Goal: Complete application form

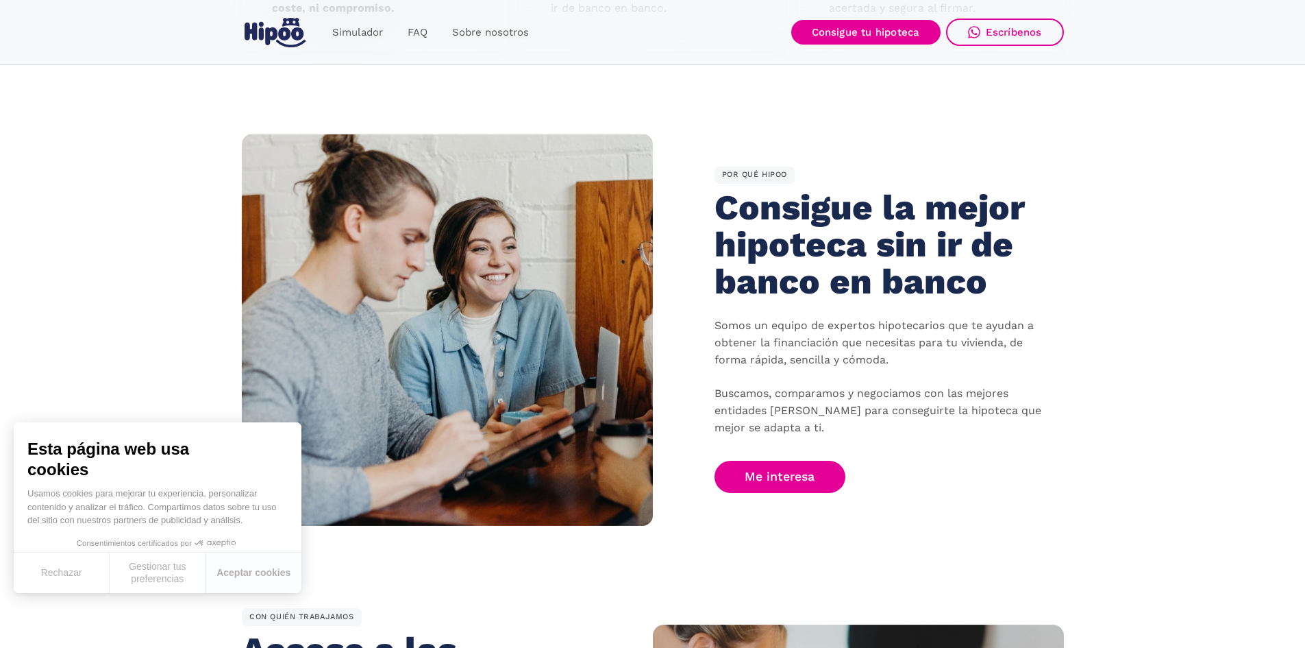
scroll to position [822, 0]
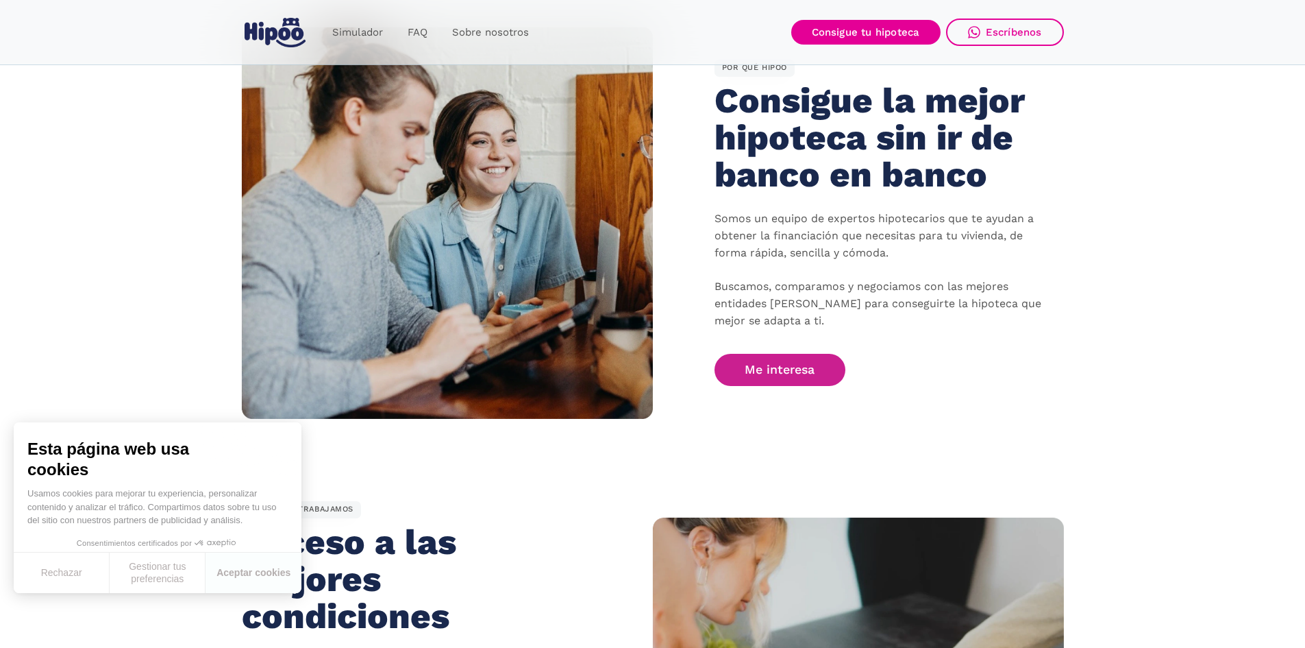
click at [818, 371] on link "Me interesa" at bounding box center [781, 370] width 132 height 32
click at [772, 360] on link "Me interesa" at bounding box center [781, 370] width 132 height 32
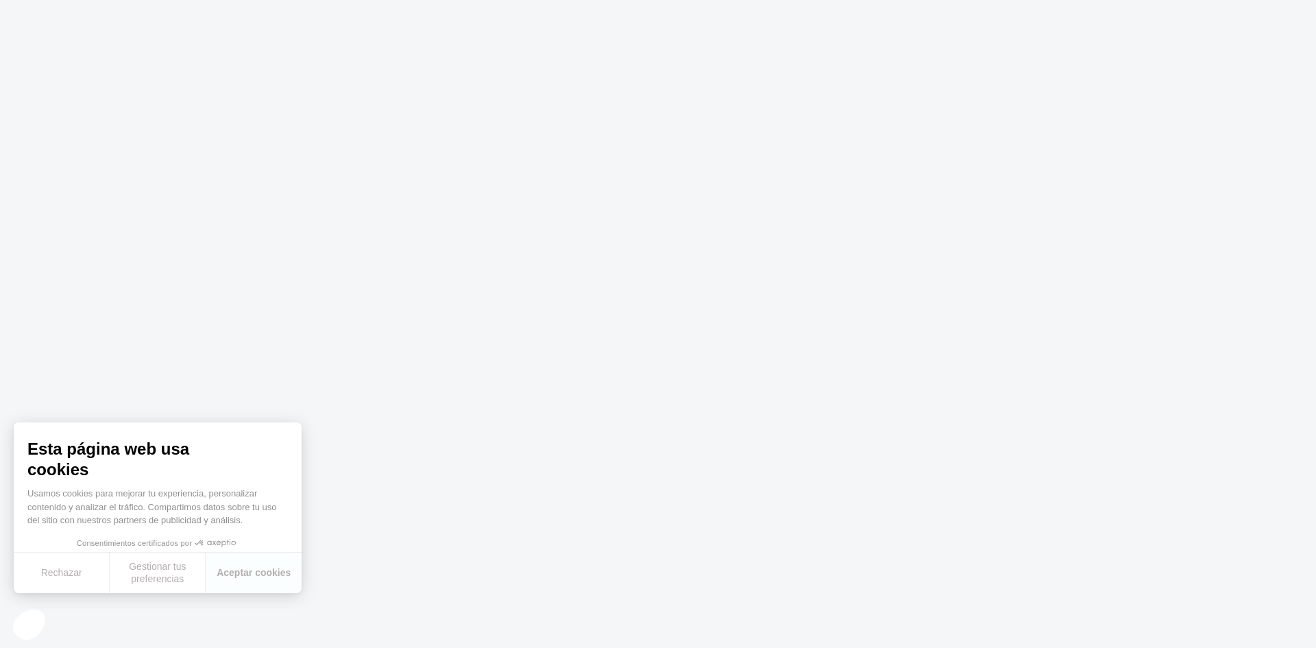
click at [510, 432] on body at bounding box center [658, 324] width 1316 height 648
